Goal: Manage account settings

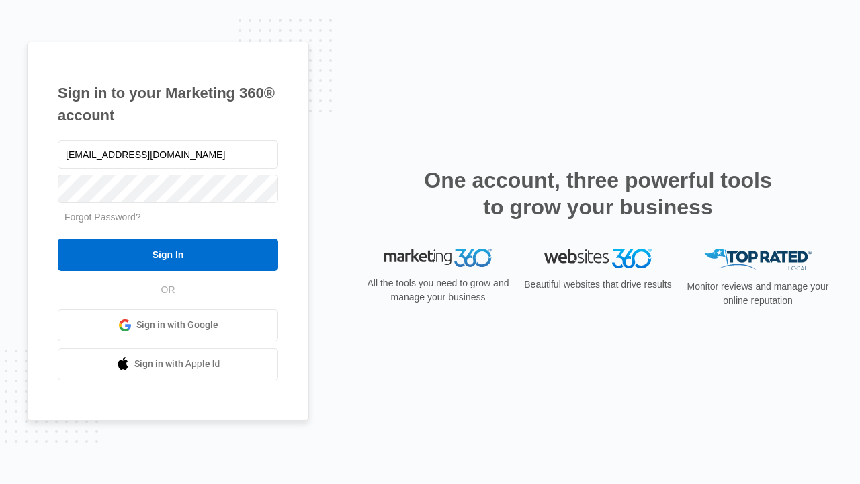
type input "dankie614@gmail.com"
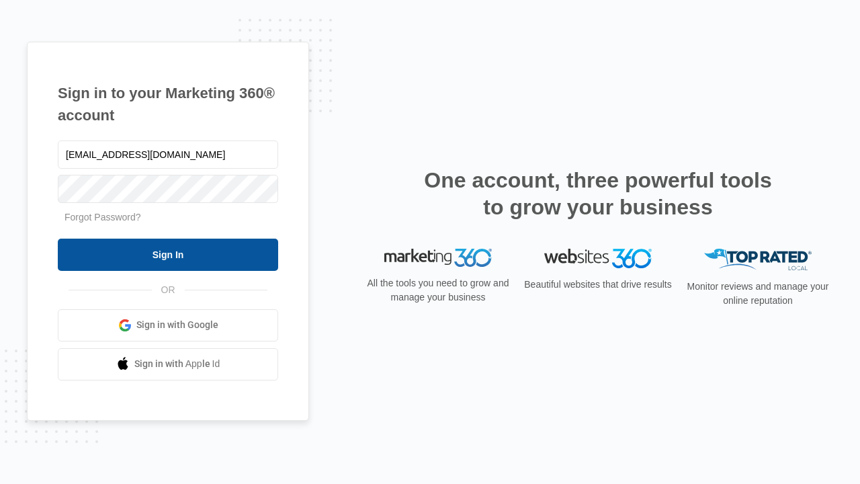
click at [168, 254] on input "Sign In" at bounding box center [168, 255] width 220 height 32
